Goal: Task Accomplishment & Management: Manage account settings

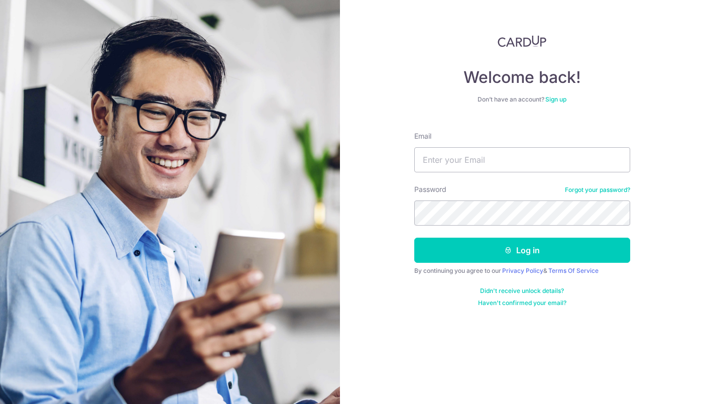
type input "[EMAIL_ADDRESS][DOMAIN_NAME]"
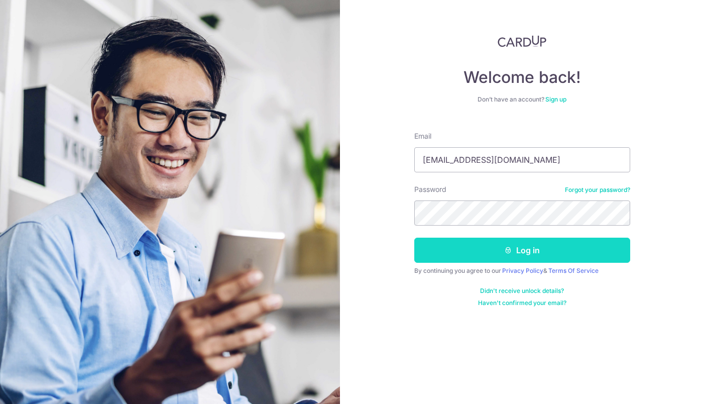
click at [524, 251] on button "Log in" at bounding box center [522, 249] width 216 height 25
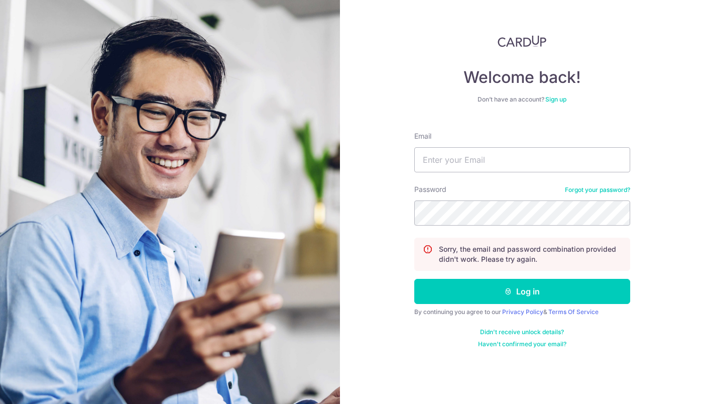
drag, startPoint x: 489, startPoint y: 176, endPoint x: 501, endPoint y: 164, distance: 16.7
click at [490, 176] on form "Email Password Forgot your password? Sorry, the email and password combination …" at bounding box center [522, 235] width 216 height 224
click at [502, 161] on input "Email" at bounding box center [522, 159] width 216 height 25
type input "[EMAIL_ADDRESS][DOMAIN_NAME]"
click at [414, 279] on button "Log in" at bounding box center [522, 291] width 216 height 25
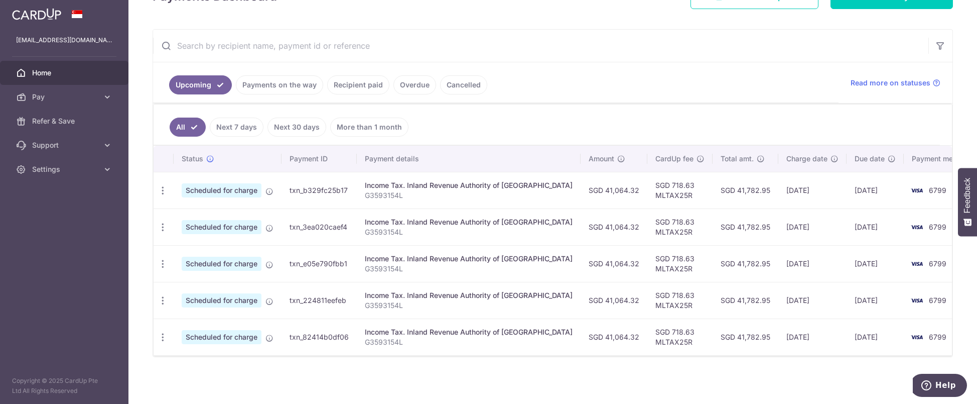
scroll to position [165, 0]
click at [162, 194] on icon "button" at bounding box center [163, 190] width 11 height 11
click at [192, 215] on span "Update payment" at bounding box center [216, 217] width 68 height 12
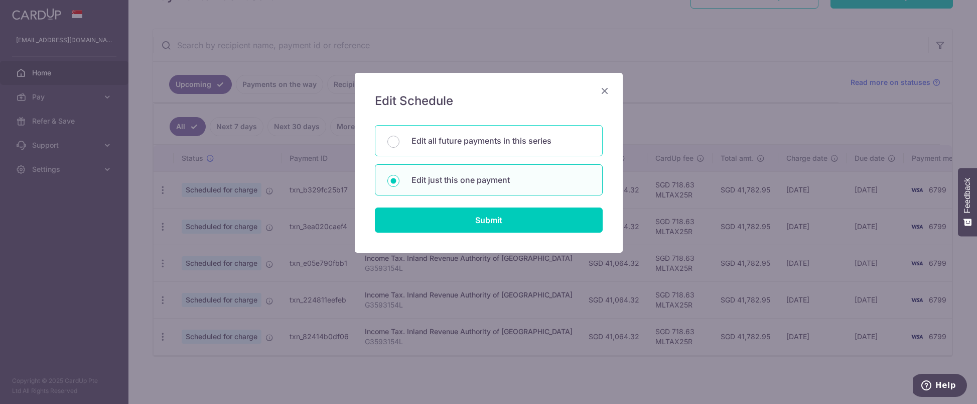
click at [456, 140] on p "Edit all future payments in this series" at bounding box center [501, 141] width 179 height 12
click at [400, 140] on input "Edit all future payments in this series" at bounding box center [394, 142] width 12 height 12
radio input "true"
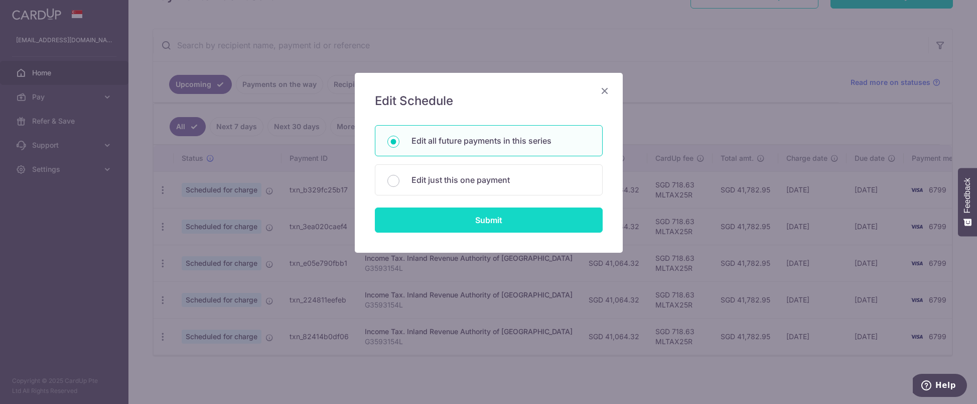
click at [478, 224] on input "Submit" at bounding box center [489, 219] width 228 height 25
radio input "true"
type input "41,064.32"
type input "G3593154L"
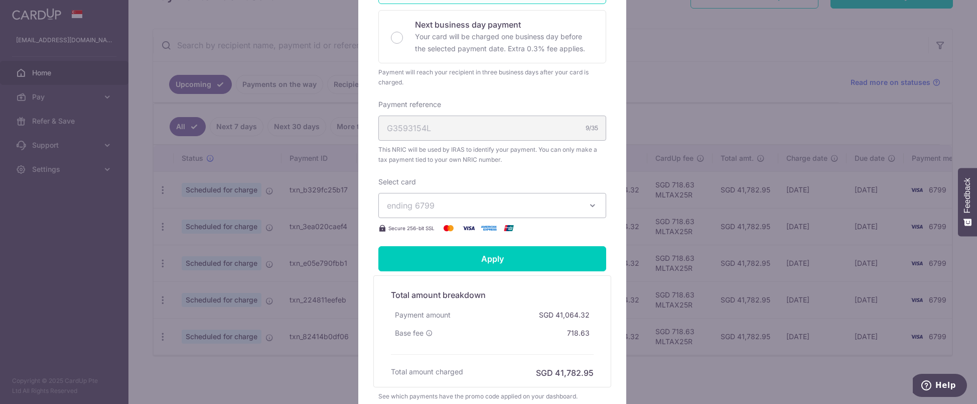
scroll to position [301, 0]
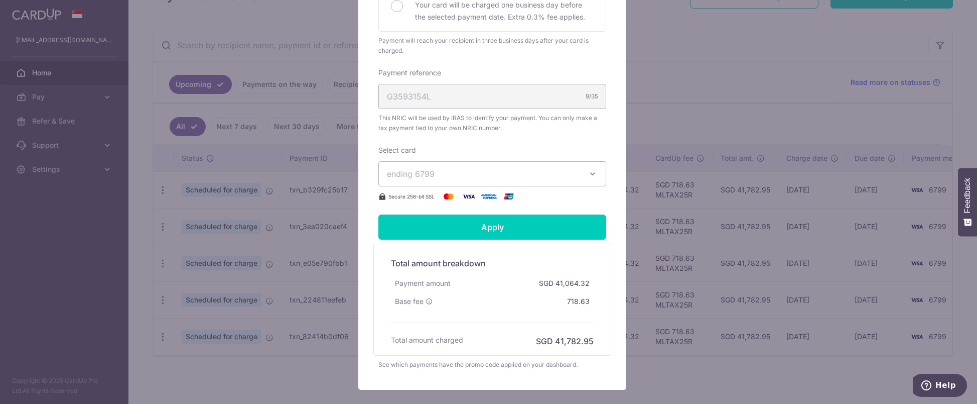
click at [534, 180] on button "ending 6799" at bounding box center [493, 173] width 228 height 25
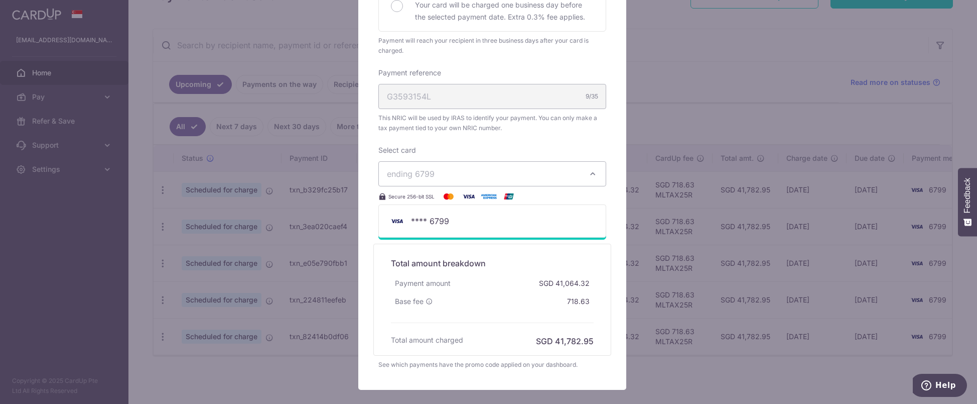
click at [501, 179] on span "ending 6799" at bounding box center [483, 174] width 193 height 12
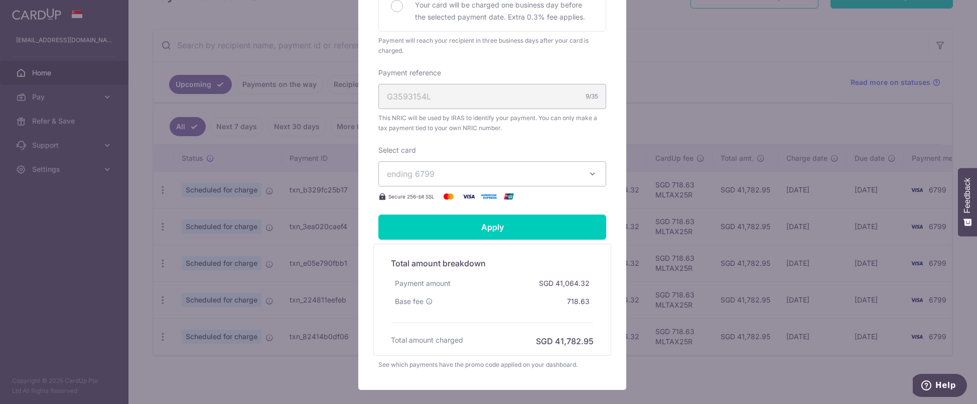
click at [501, 179] on span "ending 6799" at bounding box center [483, 174] width 193 height 12
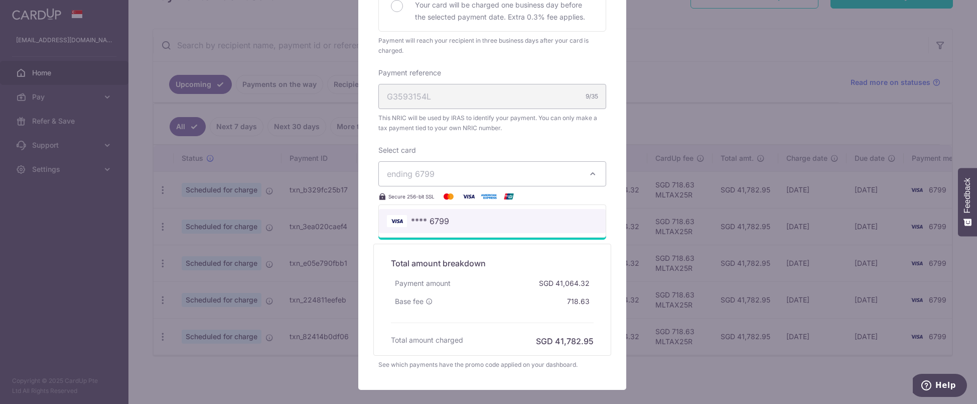
click at [442, 228] on link "**** 6799" at bounding box center [492, 221] width 227 height 24
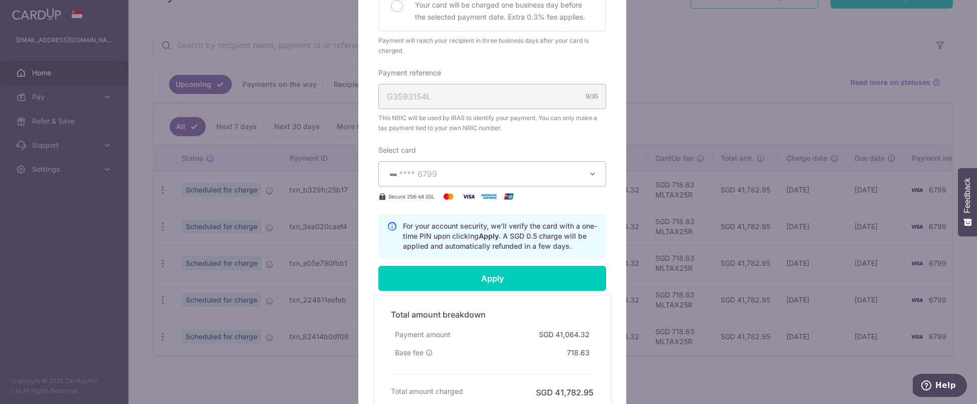
click at [431, 174] on span "**** 6799" at bounding box center [418, 174] width 38 height 10
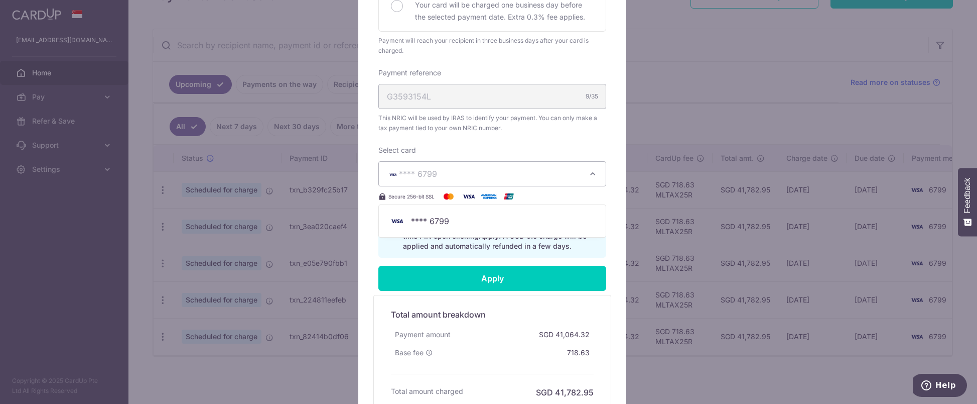
drag, startPoint x: 431, startPoint y: 173, endPoint x: 365, endPoint y: 224, distance: 83.4
click at [365, 224] on div "Edit payment By clicking apply, you will make changes to all 5 payments to Inla…" at bounding box center [492, 106] width 268 height 669
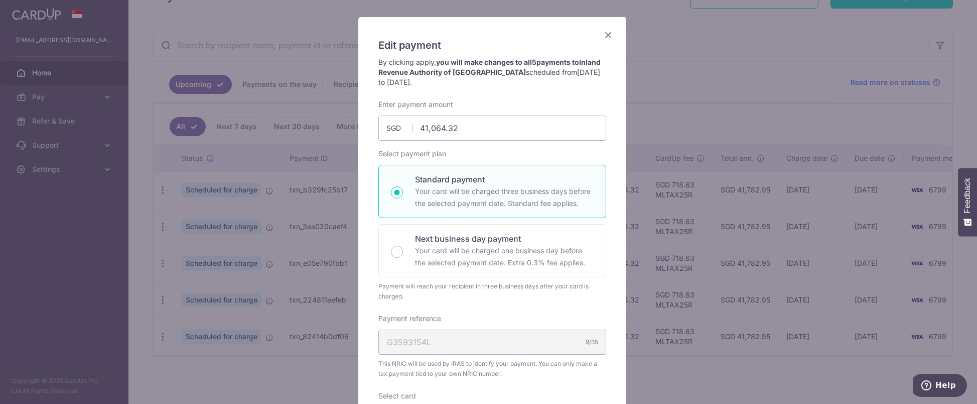
scroll to position [0, 0]
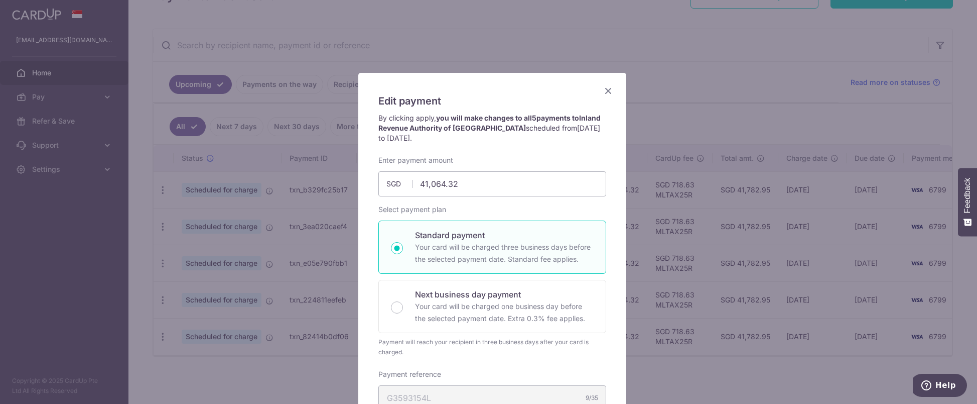
click at [608, 91] on icon "Close" at bounding box center [608, 90] width 12 height 13
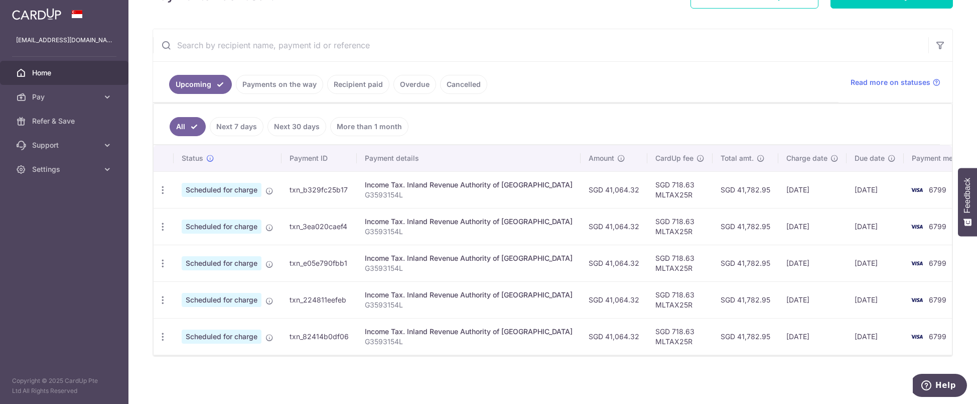
click at [609, 90] on ul "Upcoming Payments on the way Recipient paid Overdue Cancelled" at bounding box center [496, 82] width 686 height 41
click at [164, 198] on div "Update payment Cancel payment" at bounding box center [163, 190] width 19 height 19
click at [164, 221] on icon "button" at bounding box center [163, 226] width 11 height 11
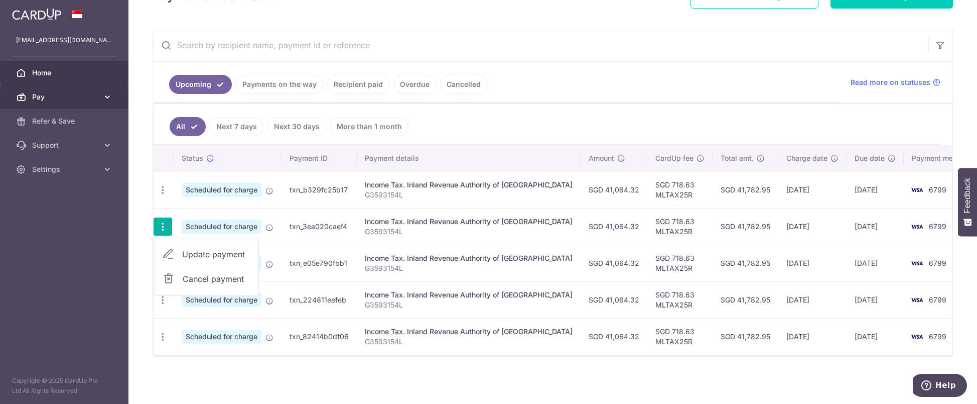
click at [89, 95] on span "Pay" at bounding box center [65, 97] width 66 height 10
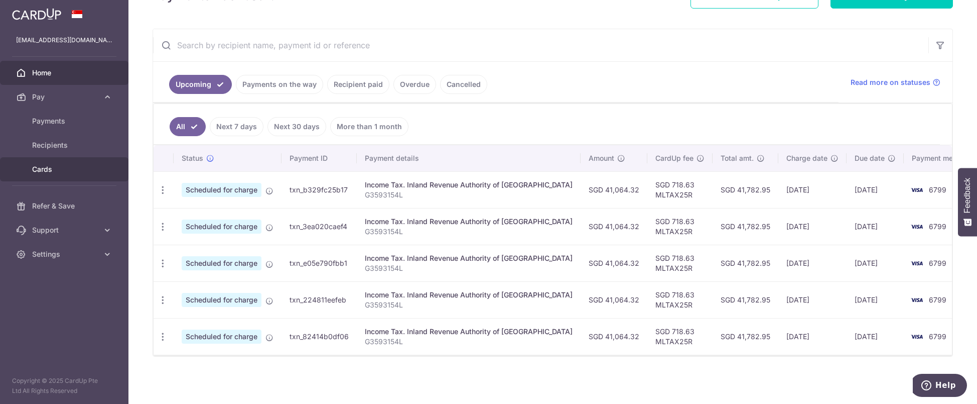
click at [57, 164] on link "Cards" at bounding box center [64, 169] width 129 height 24
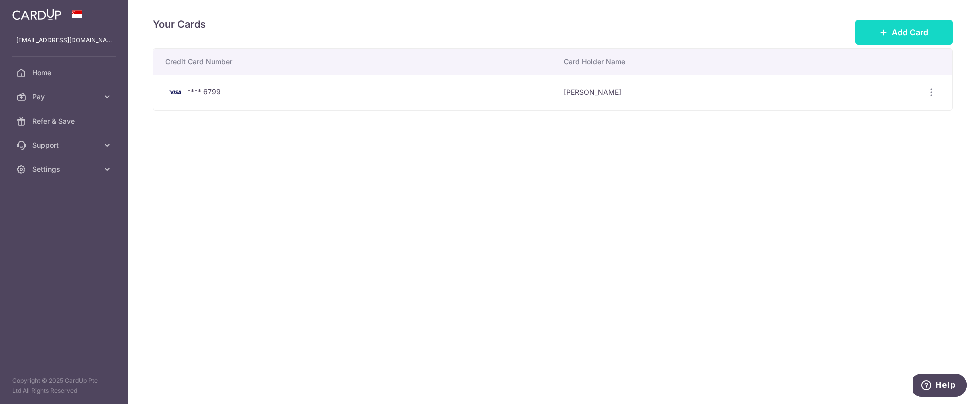
click at [703, 30] on button "Add Card" at bounding box center [904, 32] width 98 height 25
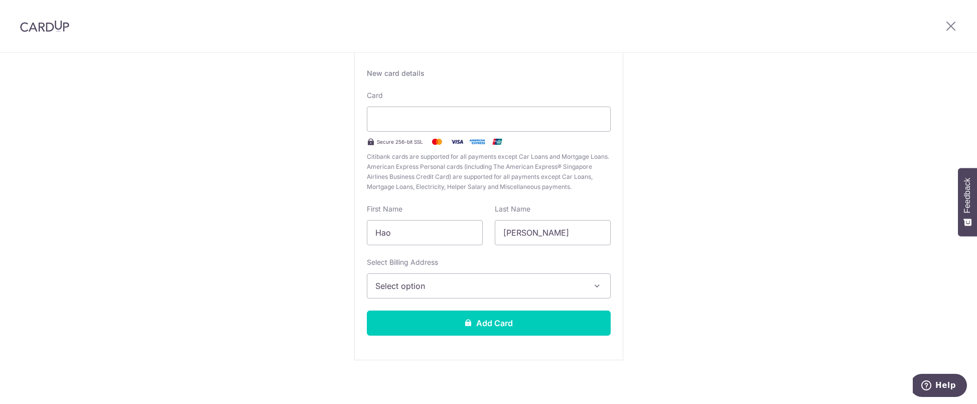
scroll to position [71, 0]
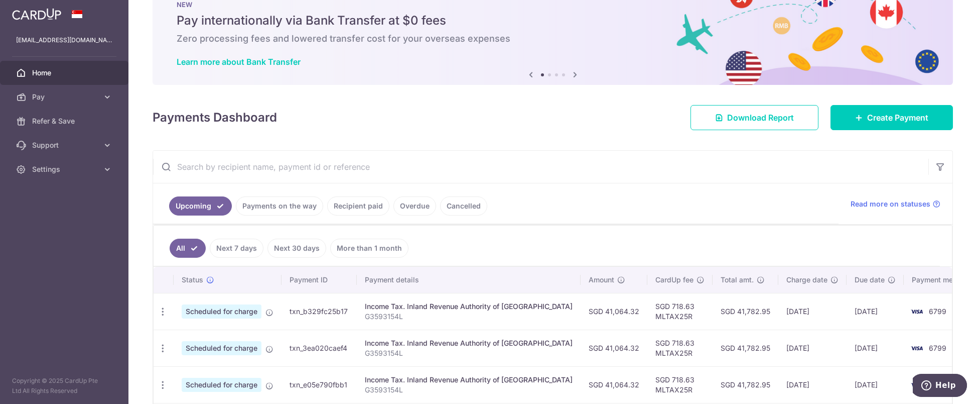
scroll to position [153, 0]
